Goal: Task Accomplishment & Management: Use online tool/utility

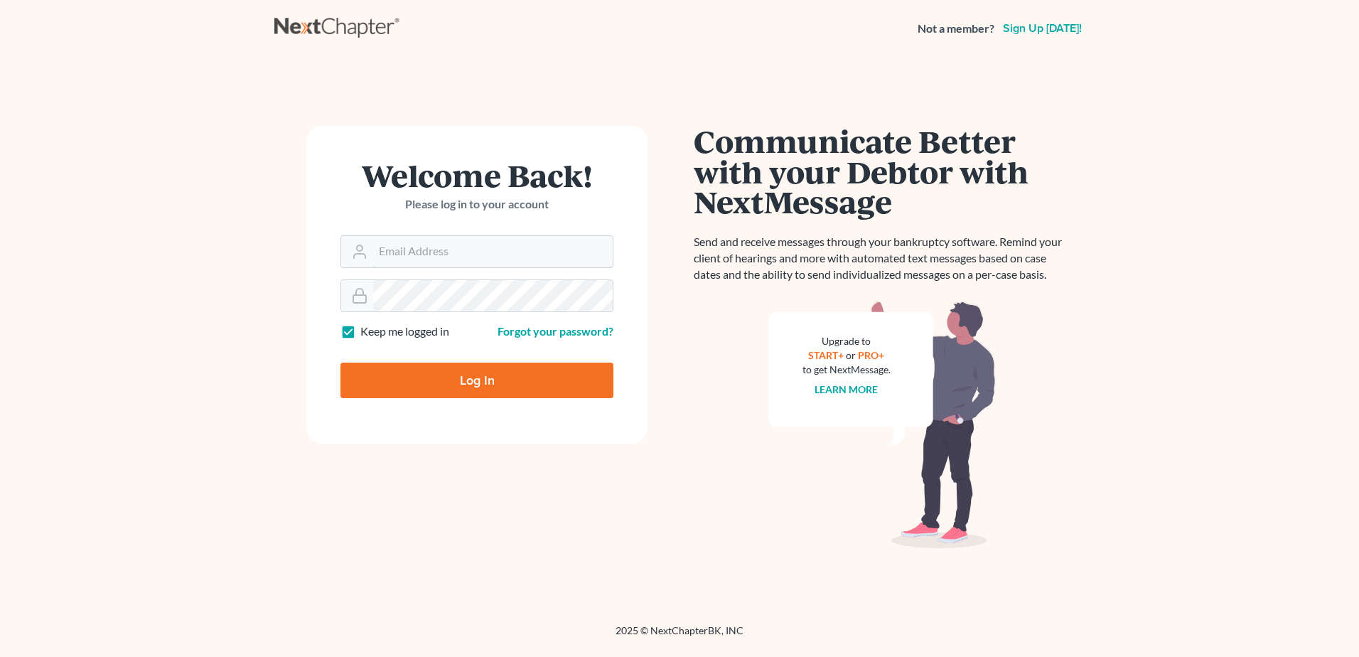
click at [483, 250] on input "Email Address" at bounding box center [493, 251] width 240 height 31
type input "fesenmyer_law@hotmail.com"
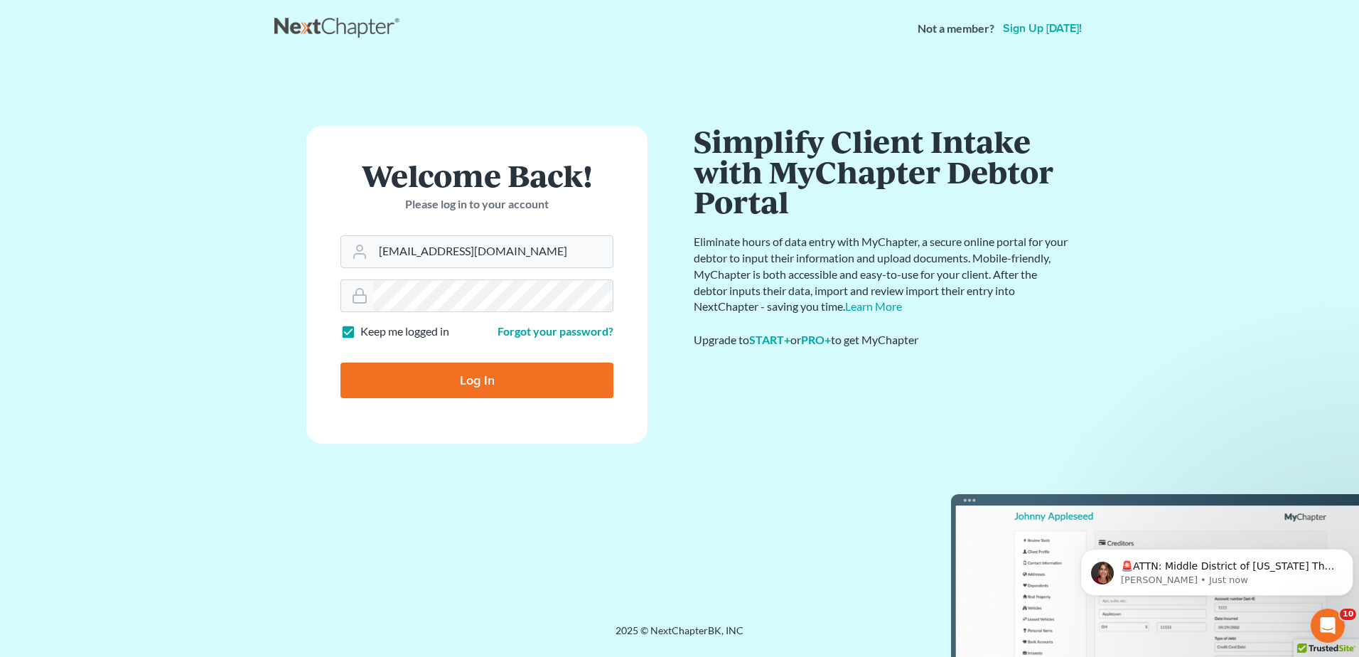
click at [528, 385] on input "Log In" at bounding box center [477, 381] width 273 height 36
type input "Thinking..."
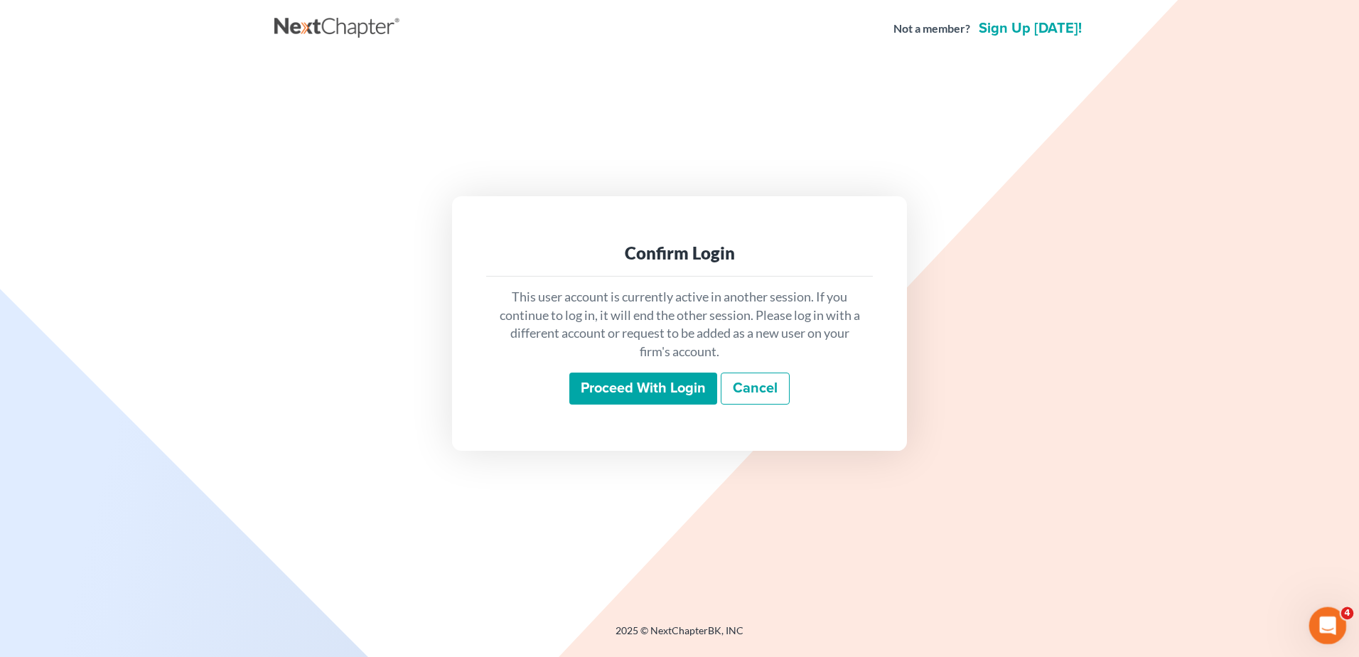
click at [1321, 611] on div "Open Intercom Messenger" at bounding box center [1325, 623] width 47 height 47
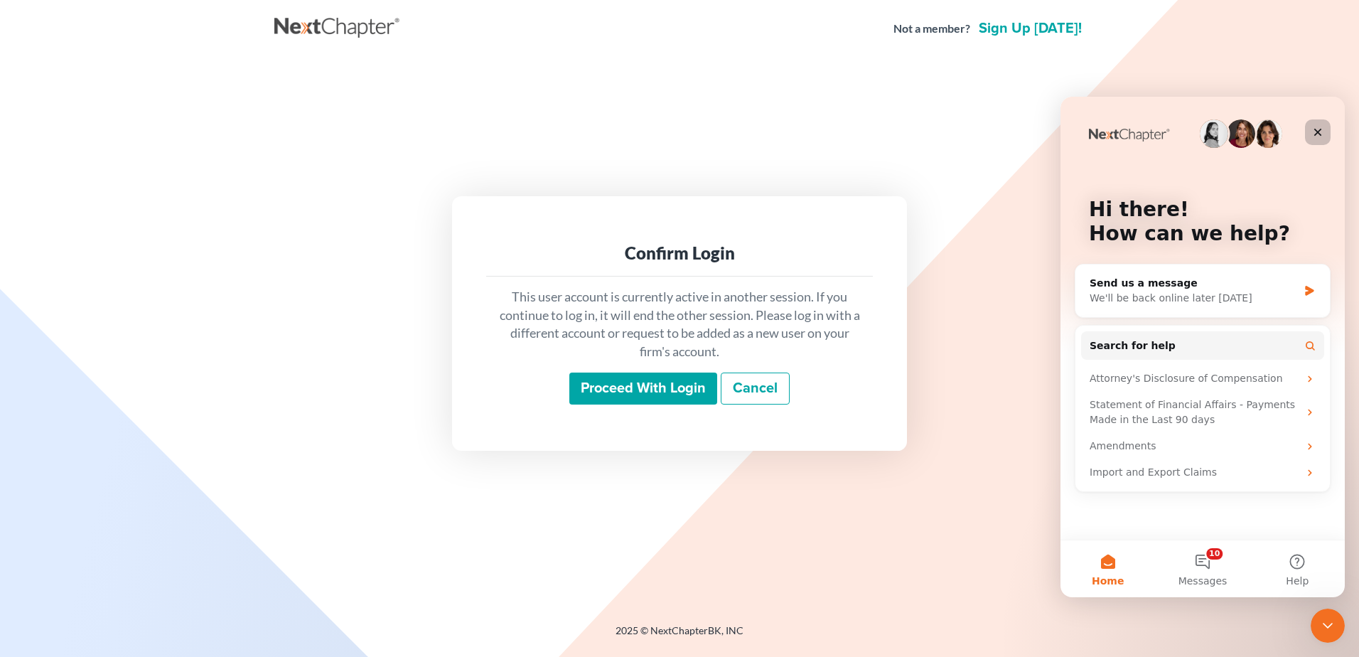
click at [1322, 127] on icon "Close" at bounding box center [1317, 132] width 11 height 11
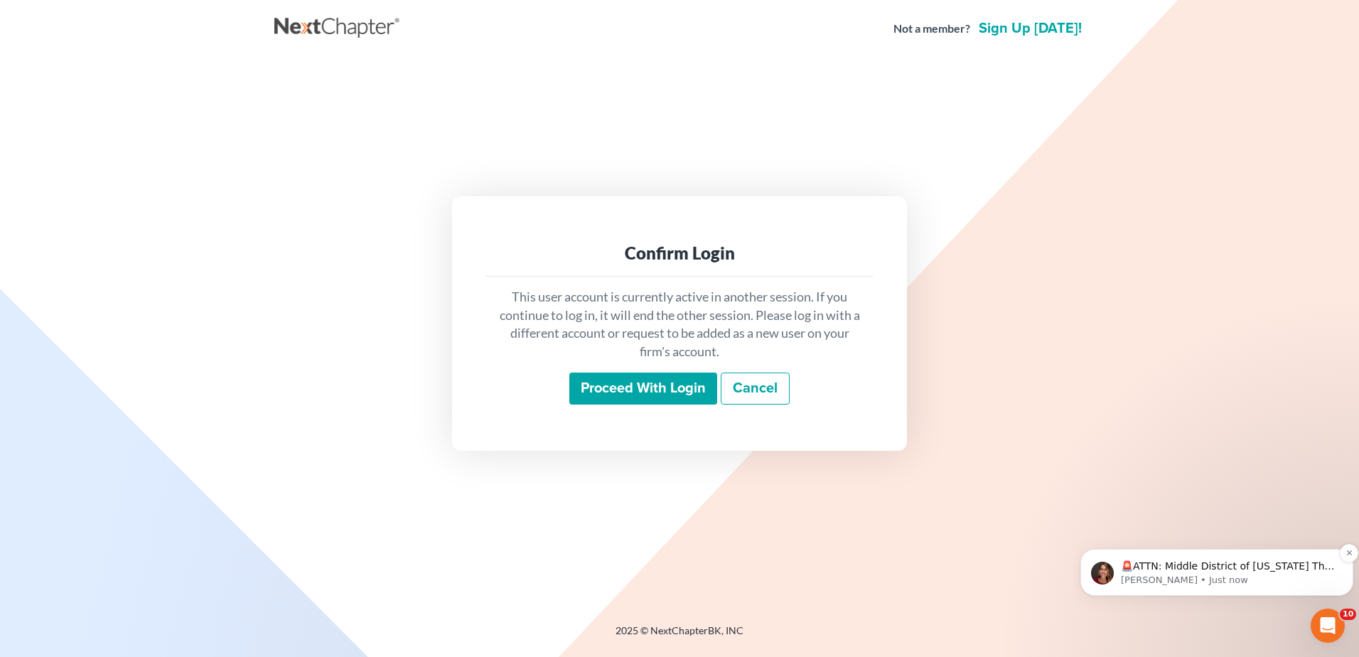
click at [1250, 572] on p "🚨ATTN: Middle District of [US_STATE] The court has added a new Credit Counselin…" at bounding box center [1228, 566] width 215 height 14
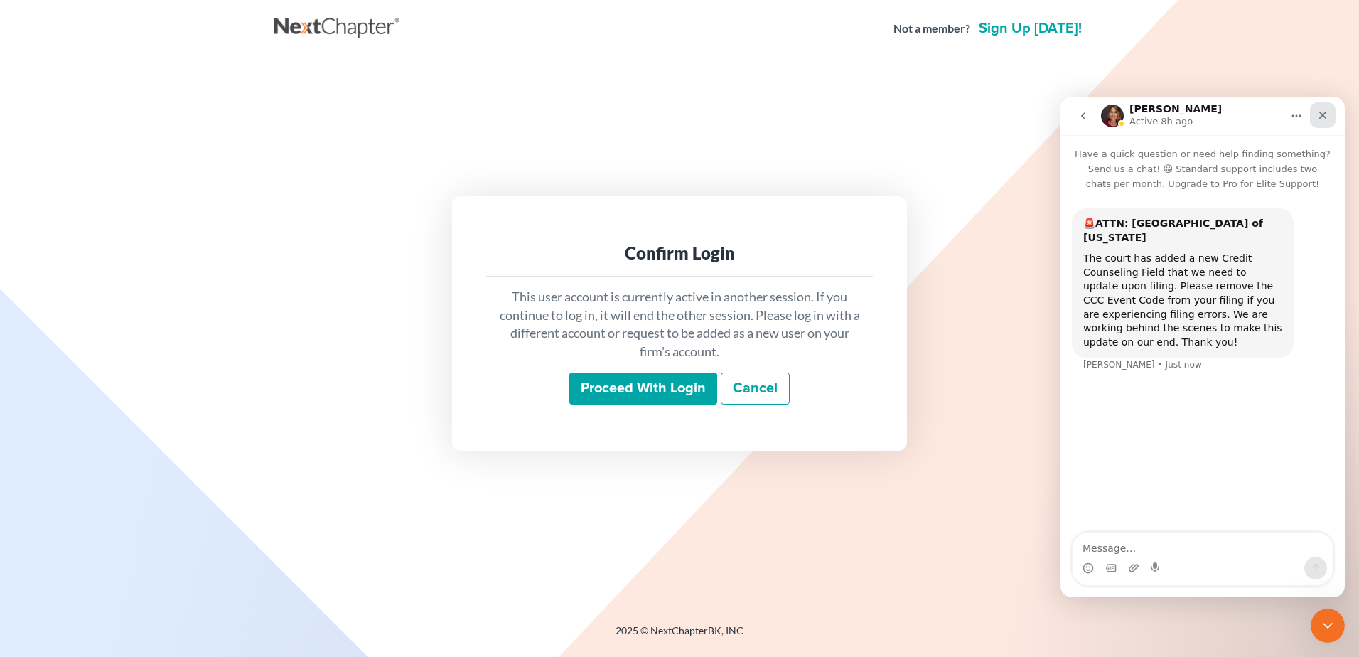
click at [1326, 117] on icon "Close" at bounding box center [1322, 114] width 11 height 11
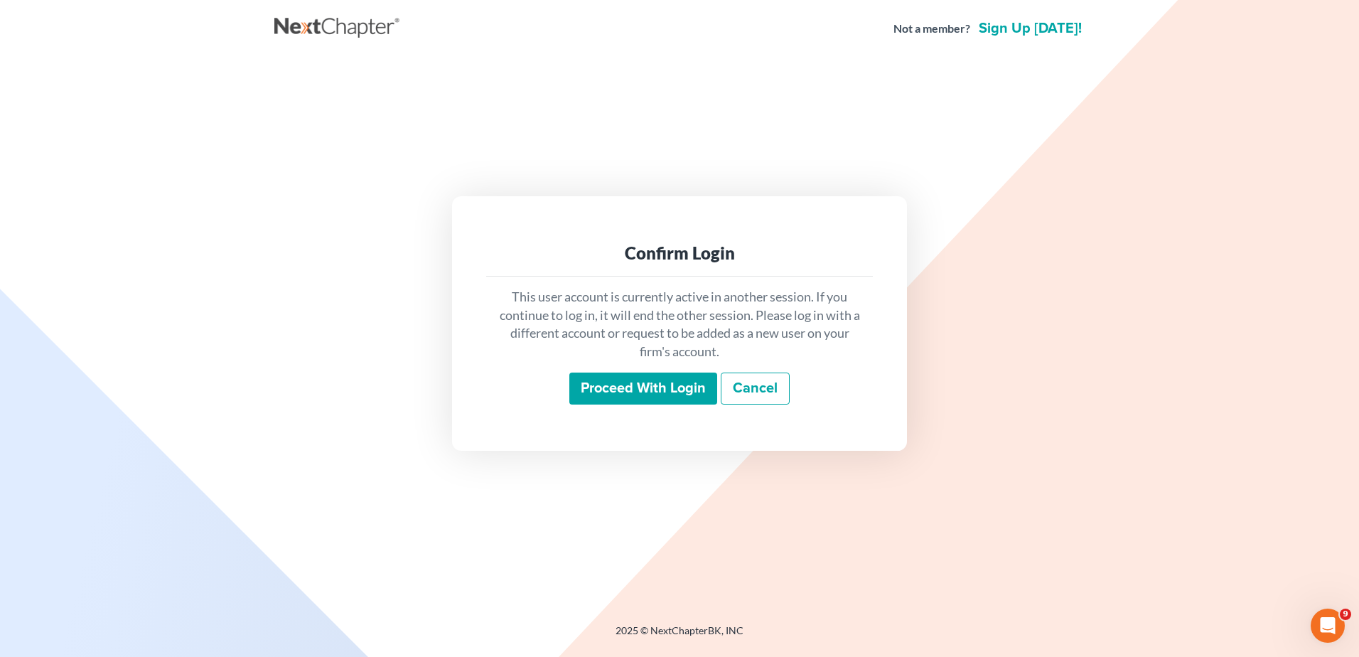
click at [688, 388] on input "Proceed with login" at bounding box center [643, 389] width 148 height 33
